Goal: Task Accomplishment & Management: Manage account settings

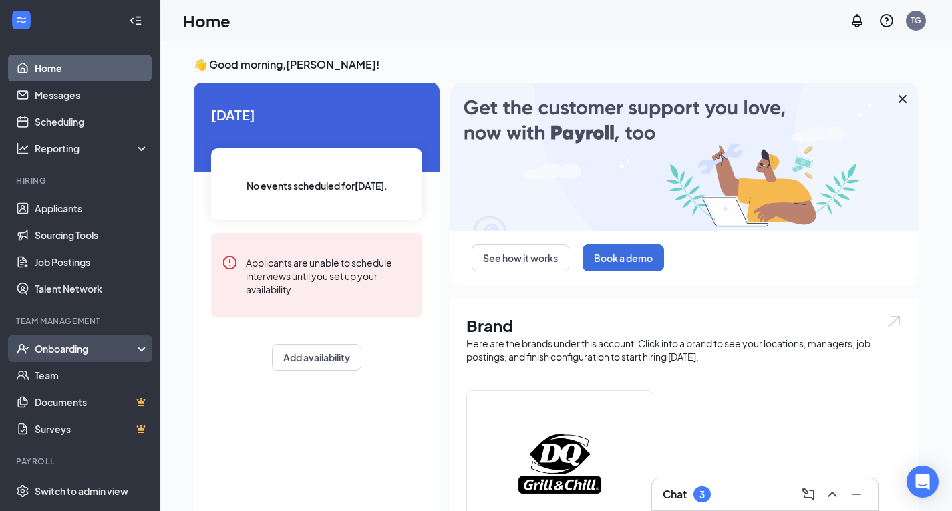
click at [84, 345] on div "Onboarding" at bounding box center [86, 348] width 103 height 13
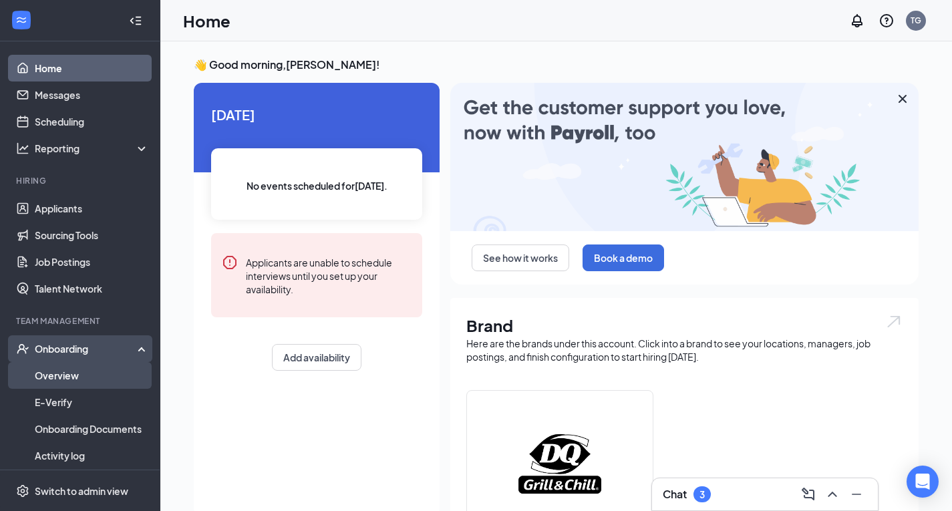
click at [62, 373] on link "Overview" at bounding box center [92, 375] width 114 height 27
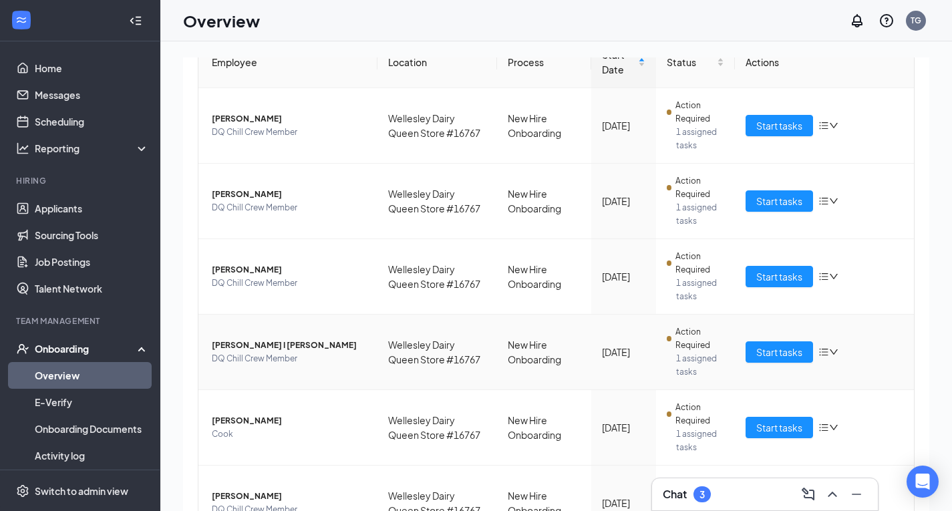
scroll to position [200, 0]
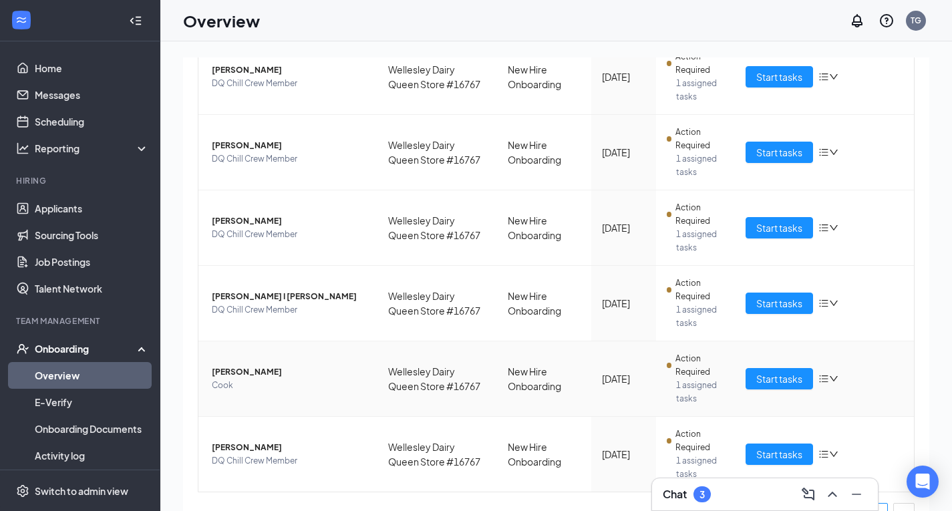
click at [267, 373] on span "[PERSON_NAME]" at bounding box center [289, 371] width 155 height 13
